Goal: Check status: Check status

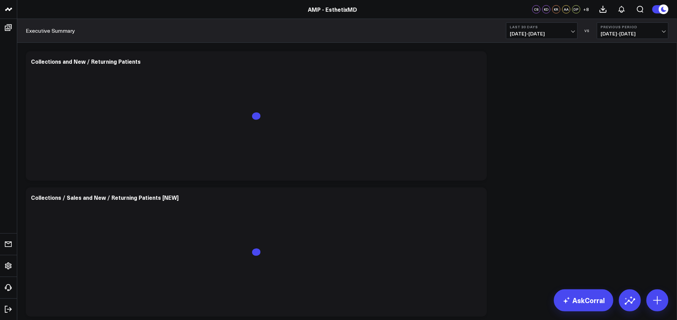
click at [571, 30] on button "Last 30 Days [DATE] - [DATE]" at bounding box center [542, 30] width 72 height 17
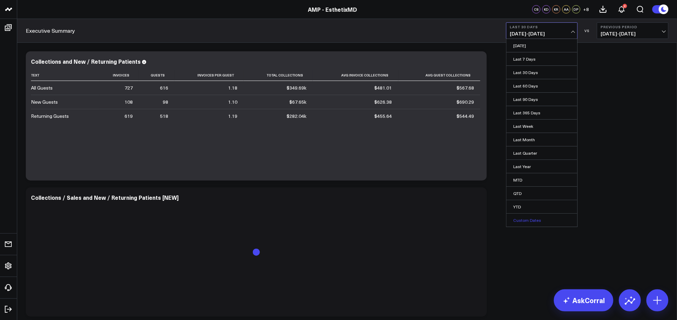
click at [556, 216] on link "Custom Dates" at bounding box center [541, 219] width 71 height 13
select select "7"
select select "2025"
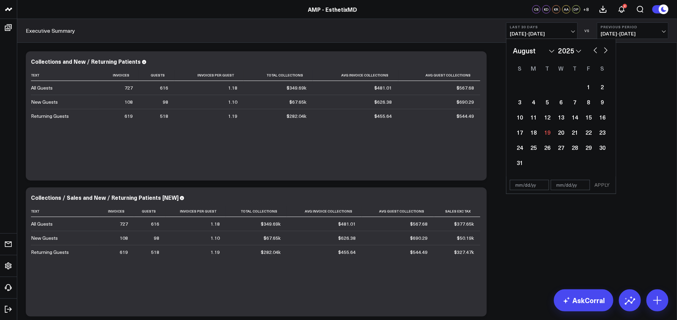
click at [662, 27] on b "Previous Period" at bounding box center [632, 27] width 64 height 4
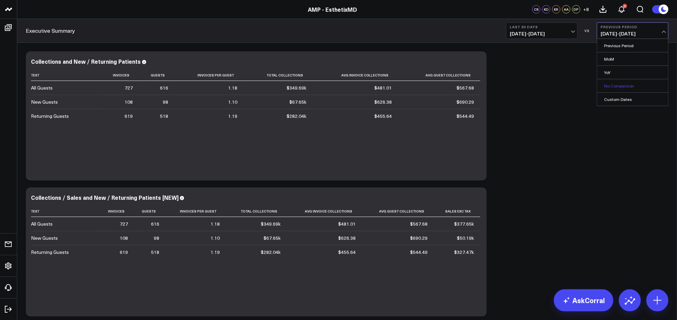
click at [628, 83] on link "No Comparison" at bounding box center [632, 85] width 71 height 13
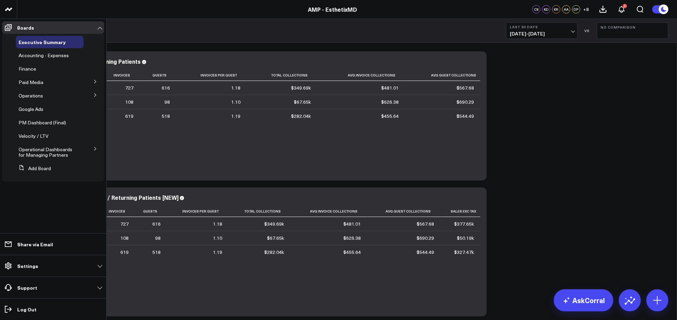
click at [95, 93] on icon at bounding box center [95, 95] width 4 height 4
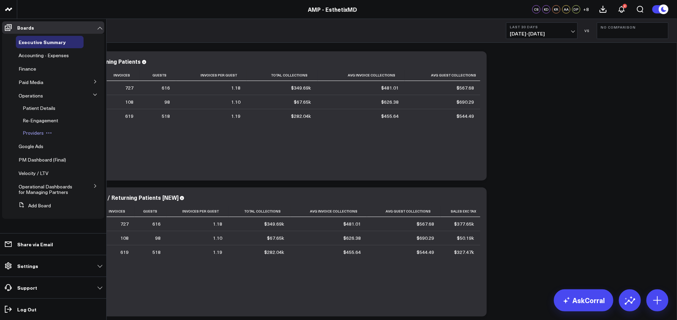
click at [39, 134] on span "Providers" at bounding box center [33, 132] width 21 height 7
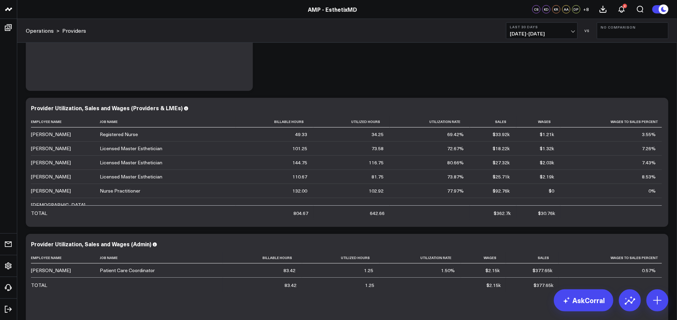
scroll to position [247, 0]
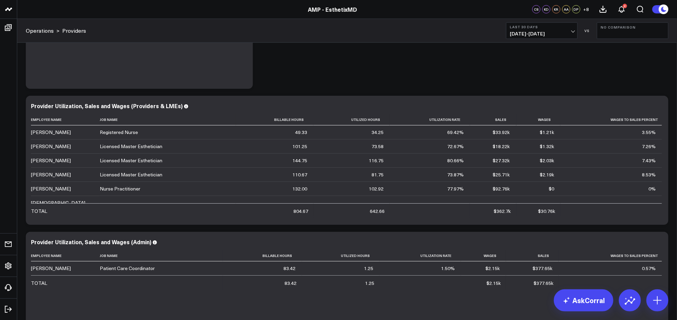
click at [573, 28] on b "Last 30 Days" at bounding box center [542, 27] width 64 height 4
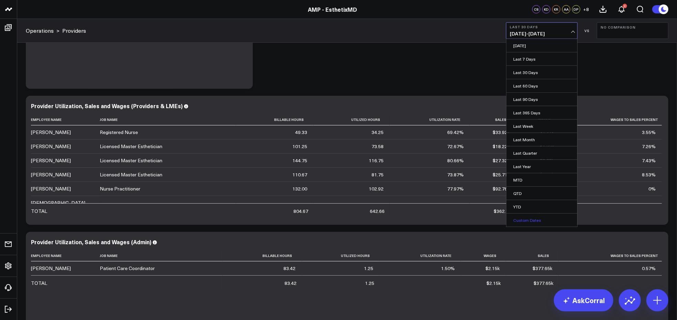
click at [524, 221] on link "Custom Dates" at bounding box center [541, 219] width 71 height 13
select select "7"
select select "2025"
